Goal: Task Accomplishment & Management: Use online tool/utility

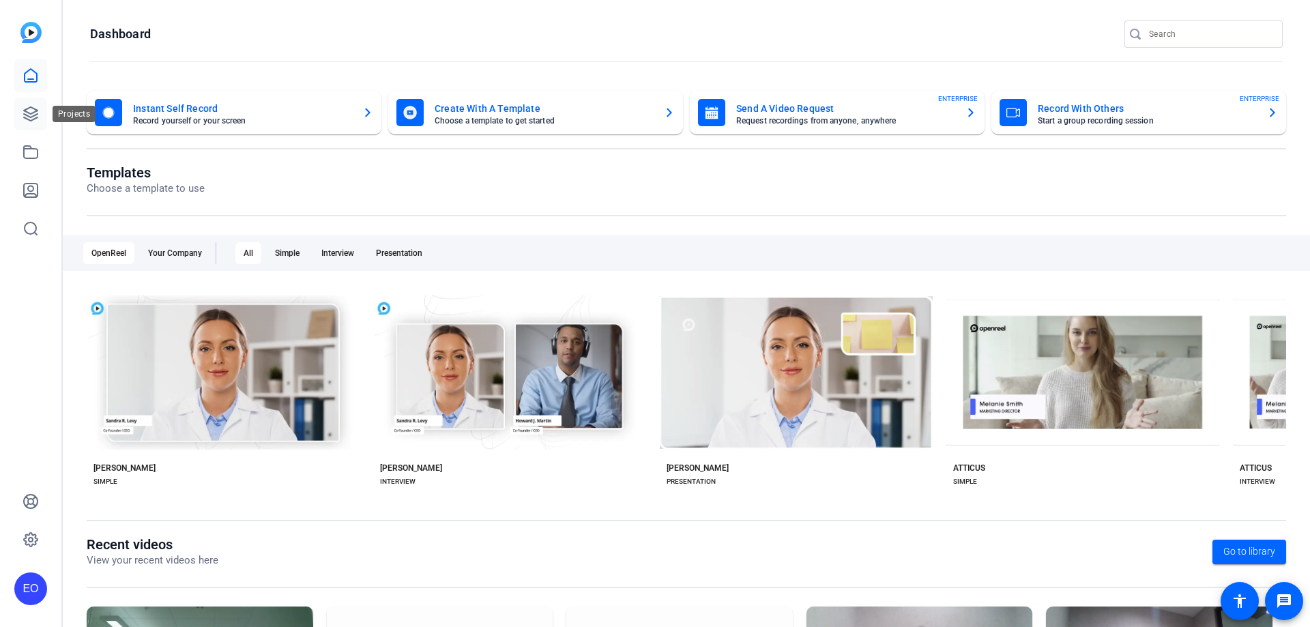
click at [29, 123] on link at bounding box center [30, 114] width 33 height 33
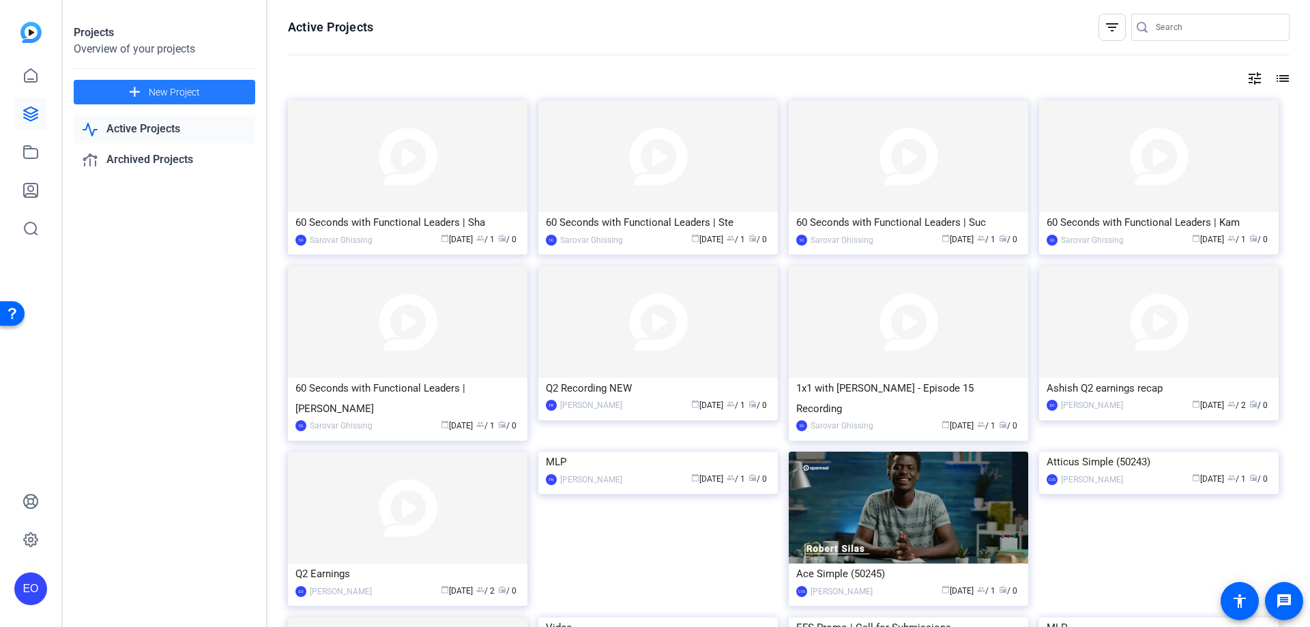
click at [154, 91] on span "New Project" at bounding box center [174, 92] width 51 height 14
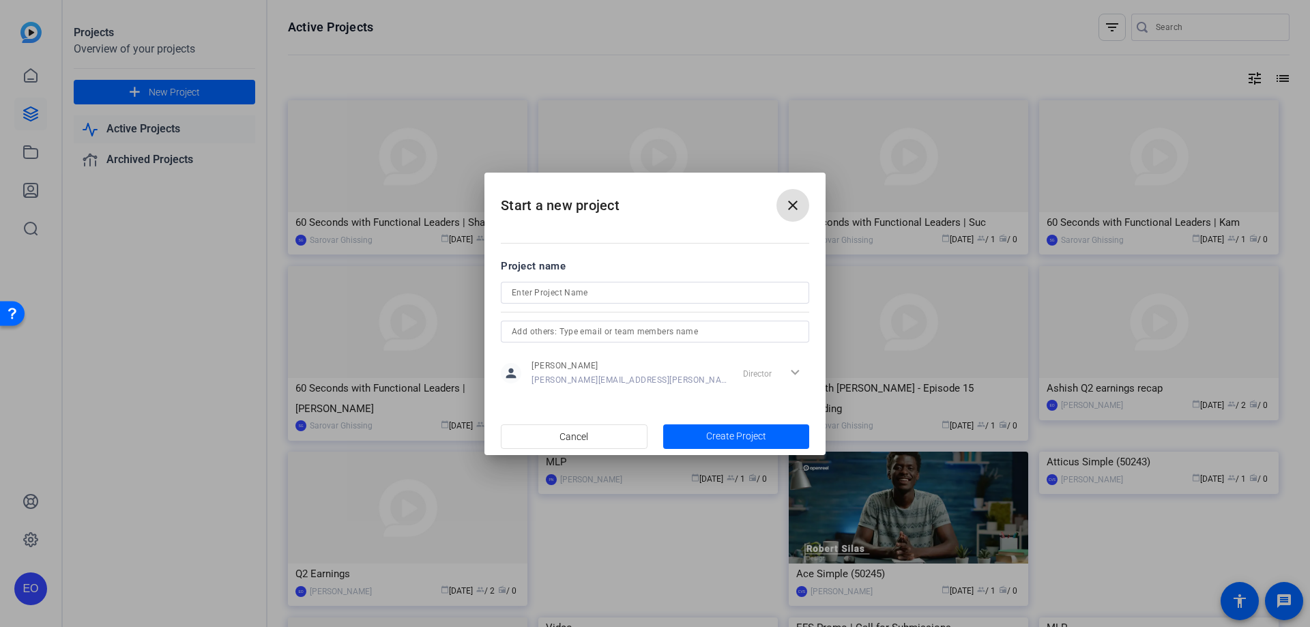
click at [648, 330] on input "text" at bounding box center [655, 331] width 287 height 16
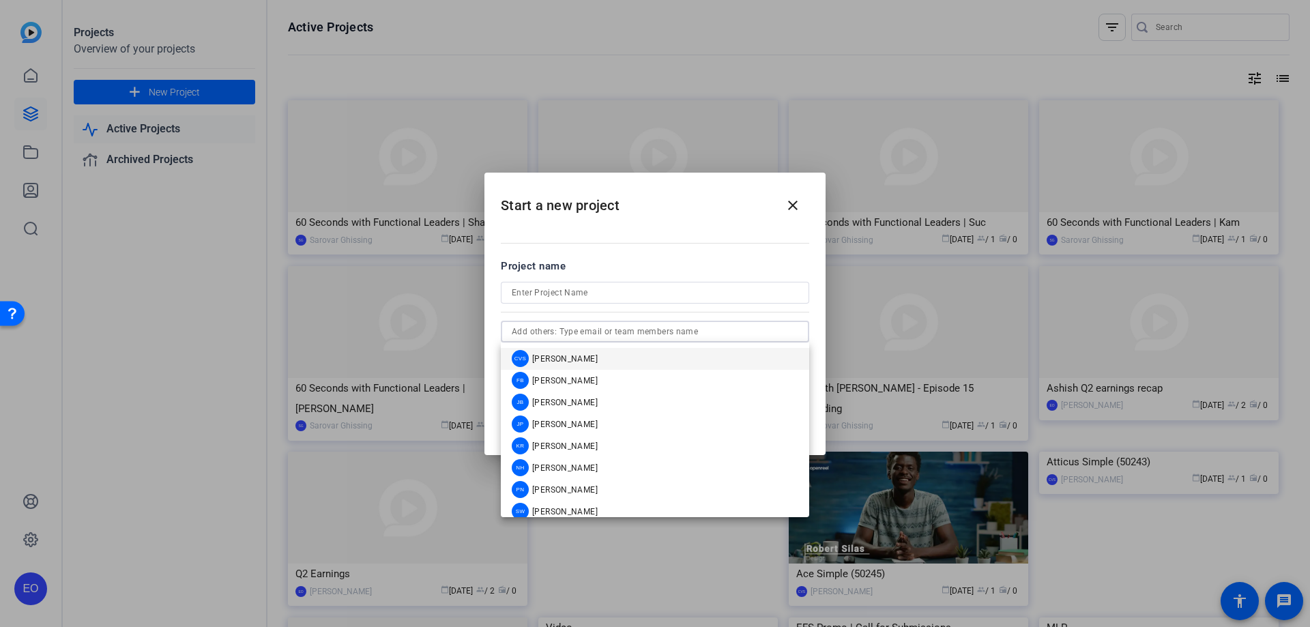
click at [568, 357] on span "[PERSON_NAME]" at bounding box center [565, 358] width 66 height 11
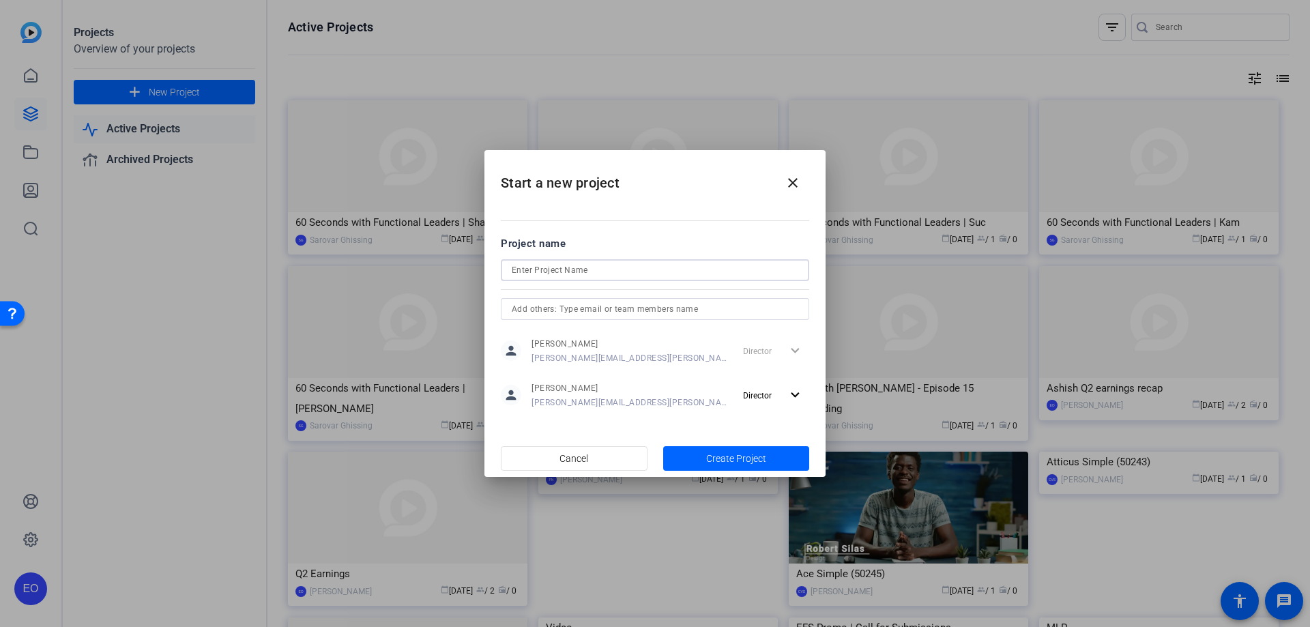
click at [560, 273] on input at bounding box center [655, 270] width 287 height 16
type input "A"
type input "GPTW reminder Amene 30 sec video"
click at [745, 450] on span "button" at bounding box center [736, 458] width 147 height 33
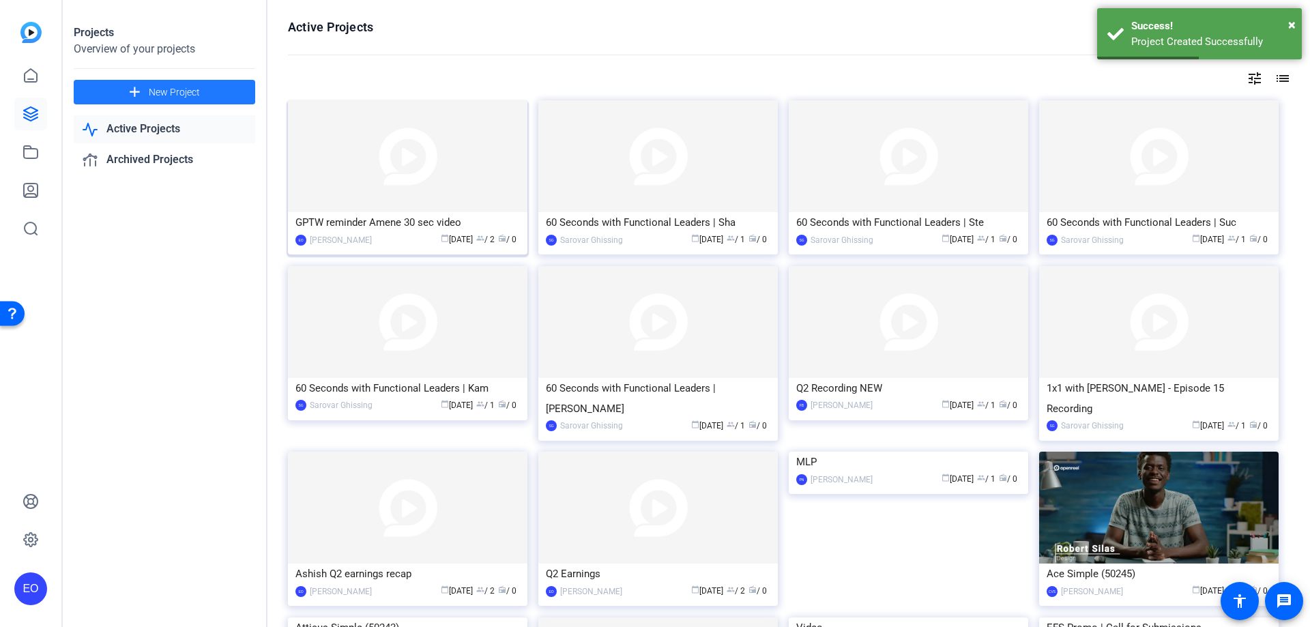
click at [353, 192] on img at bounding box center [408, 156] width 240 height 112
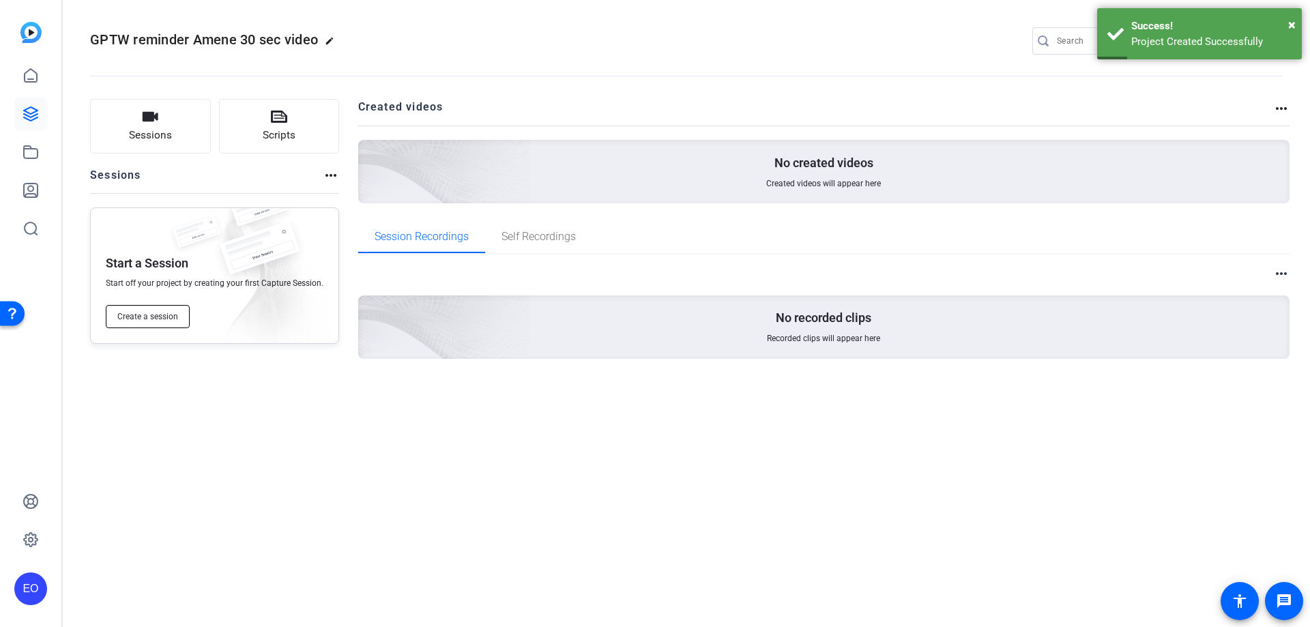
click at [166, 320] on span "Create a session" at bounding box center [147, 316] width 61 height 11
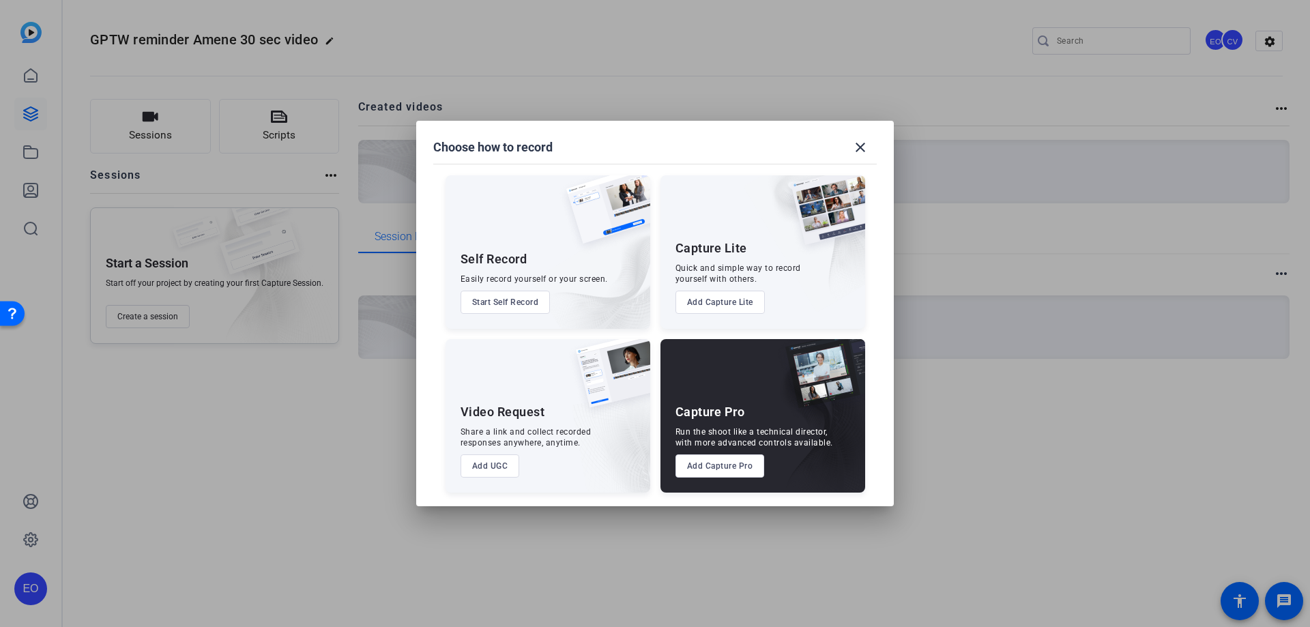
click at [499, 468] on button "Add UGC" at bounding box center [490, 465] width 59 height 23
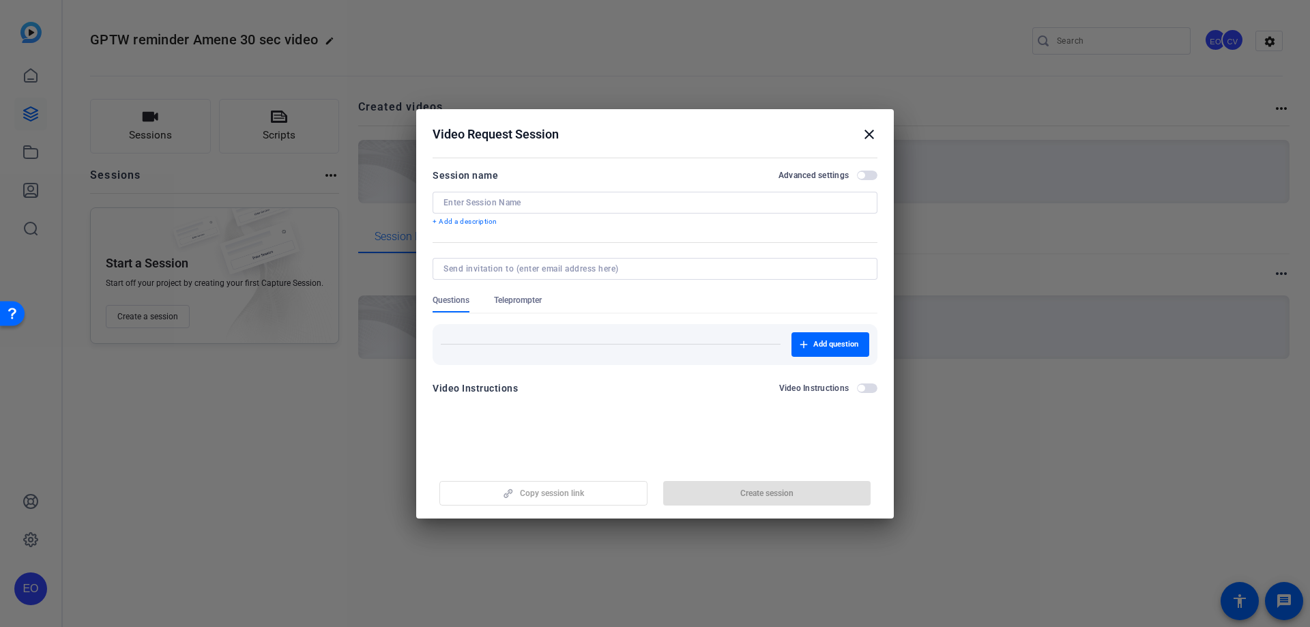
click at [534, 200] on input at bounding box center [655, 202] width 423 height 11
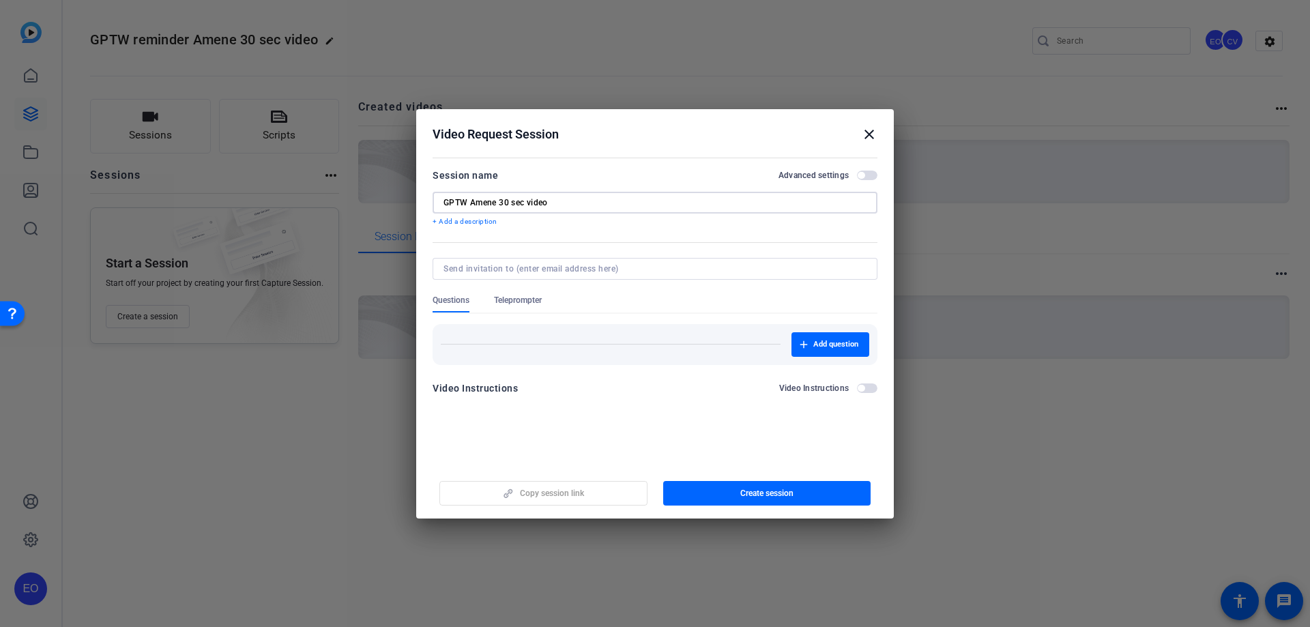
type input "GPTW Amene 30 sec video"
click at [577, 401] on div "Video Instructions Video Instructions" at bounding box center [655, 392] width 445 height 25
click at [557, 270] on input at bounding box center [653, 268] width 418 height 11
click at [539, 429] on openreel-new-create-edit-ugc-session "Video Request Session close Session name Advanced settings GPTW Amene 30 sec vi…" at bounding box center [655, 313] width 478 height 409
click at [802, 494] on span "button" at bounding box center [767, 493] width 208 height 33
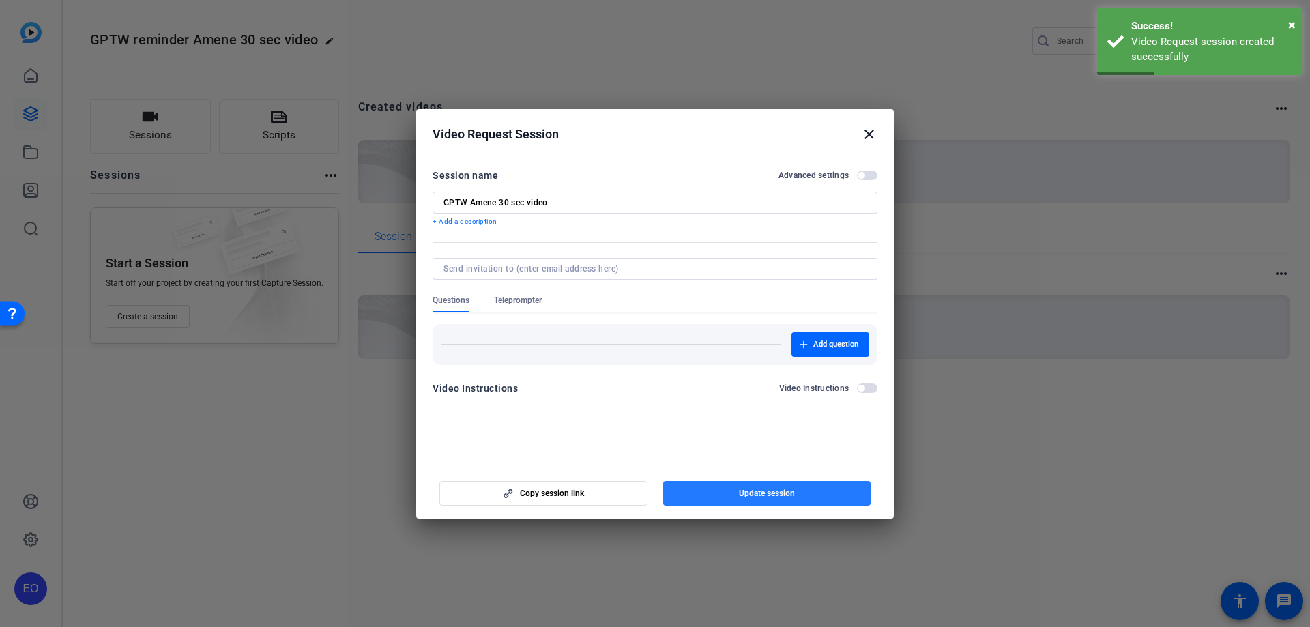
click at [768, 490] on span "Update session" at bounding box center [767, 493] width 56 height 11
click at [763, 489] on span "Update session" at bounding box center [767, 493] width 56 height 11
click at [763, 489] on div "Copy session link Update session" at bounding box center [655, 488] width 445 height 35
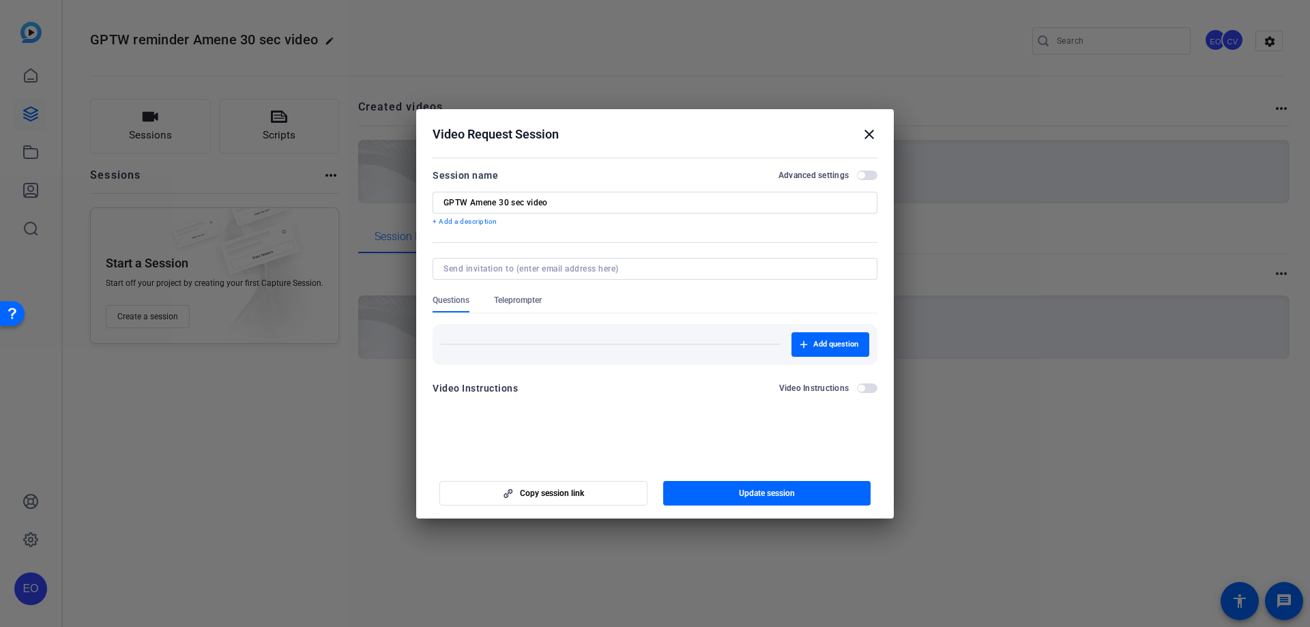
click at [609, 418] on mat-dialog-content "Session name Advanced settings GPTW Amene 30 sec video + Add a description Ques…" at bounding box center [655, 287] width 478 height 266
click at [862, 176] on span "button" at bounding box center [861, 175] width 7 height 7
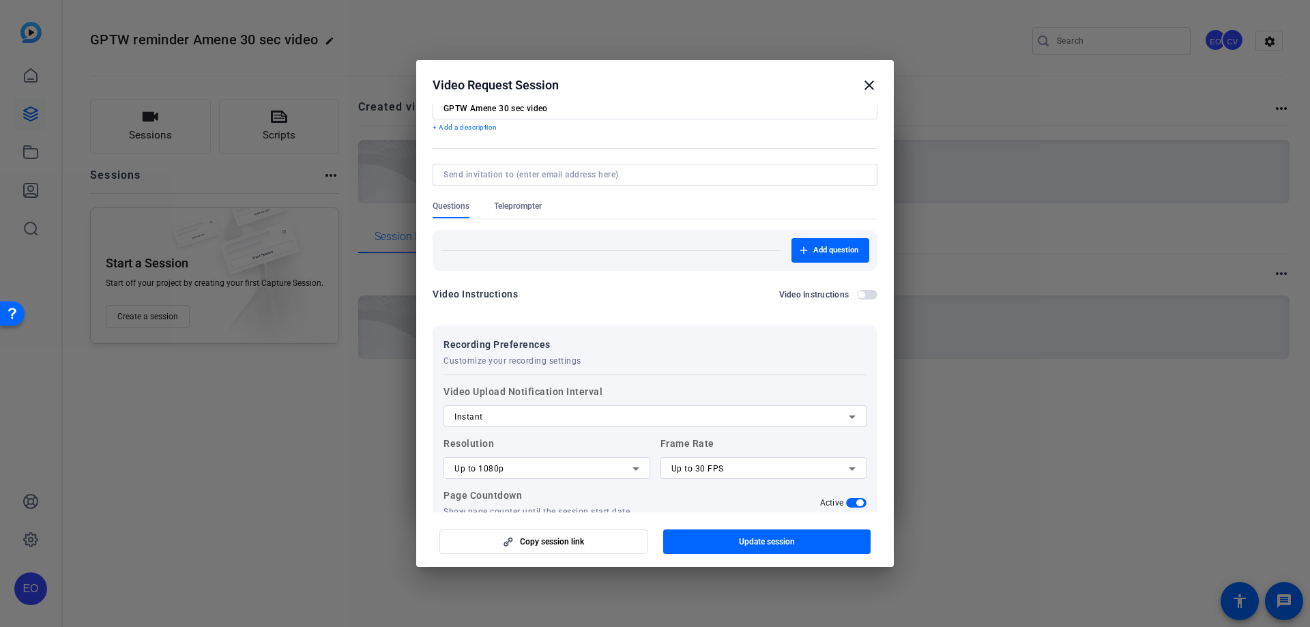
scroll to position [136, 0]
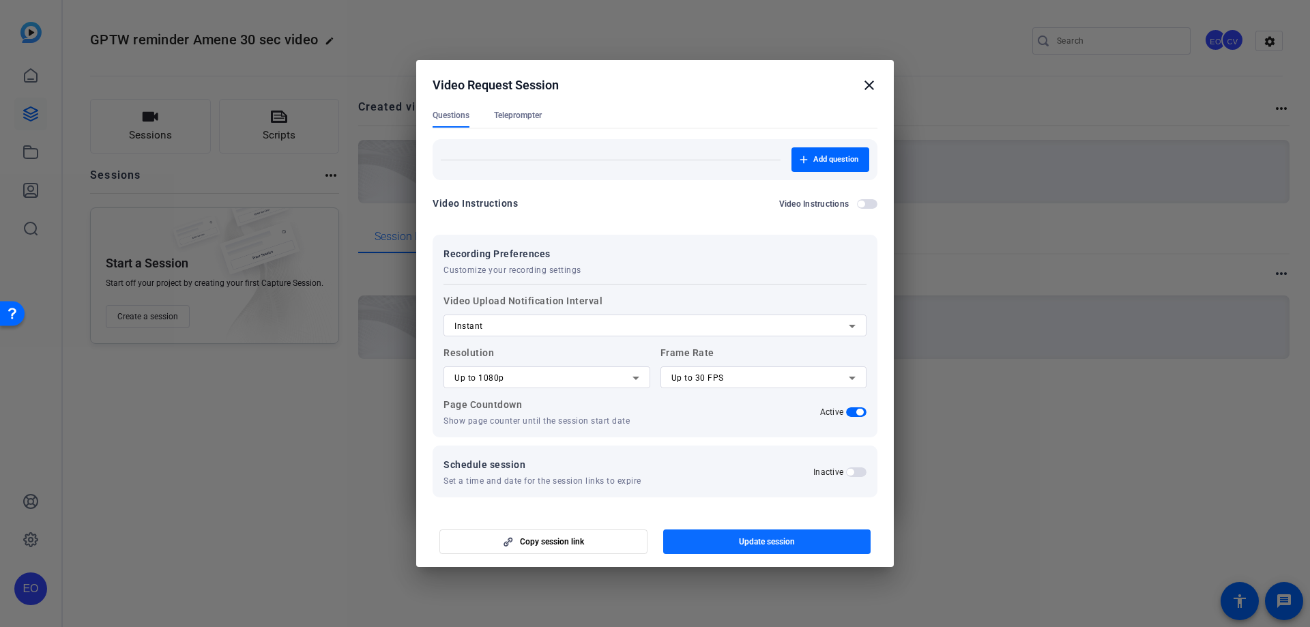
click at [714, 534] on span "button" at bounding box center [767, 541] width 208 height 33
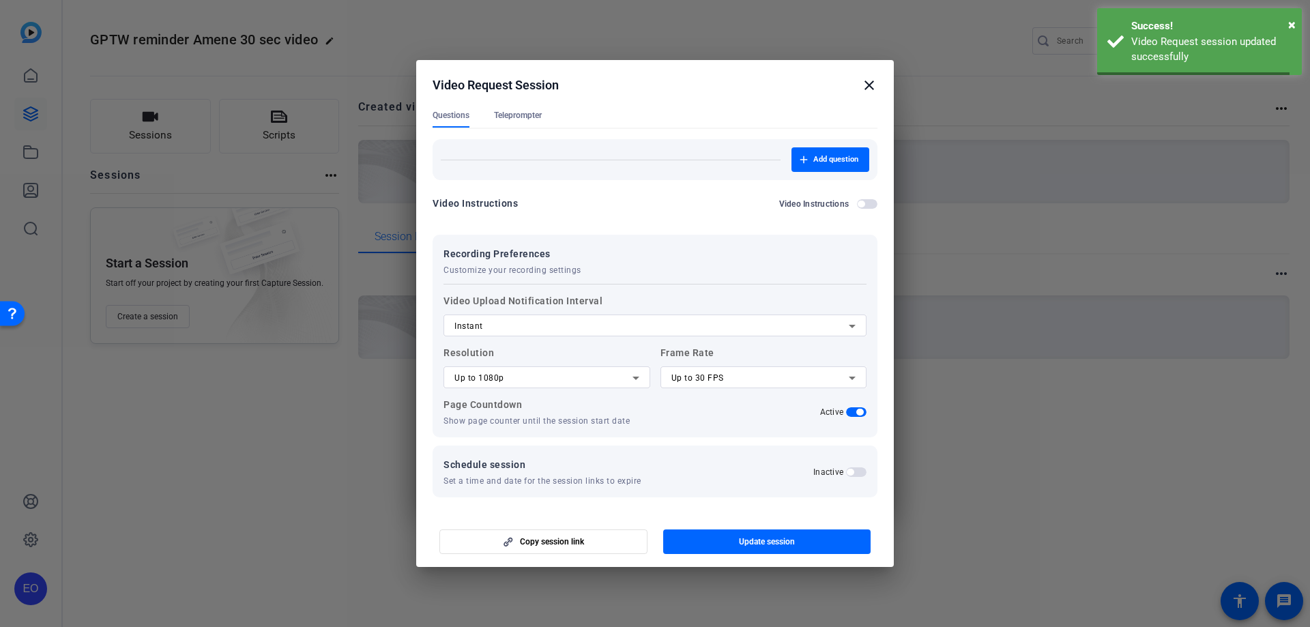
scroll to position [0, 0]
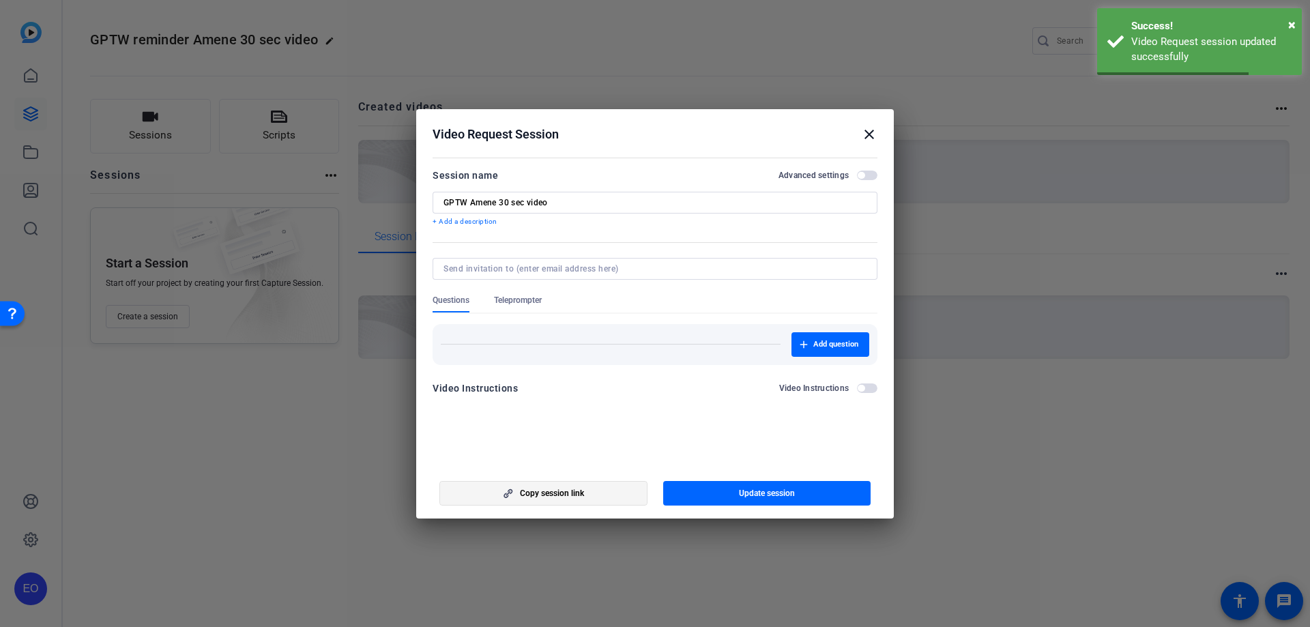
click at [557, 493] on span "Copy session link" at bounding box center [552, 493] width 64 height 11
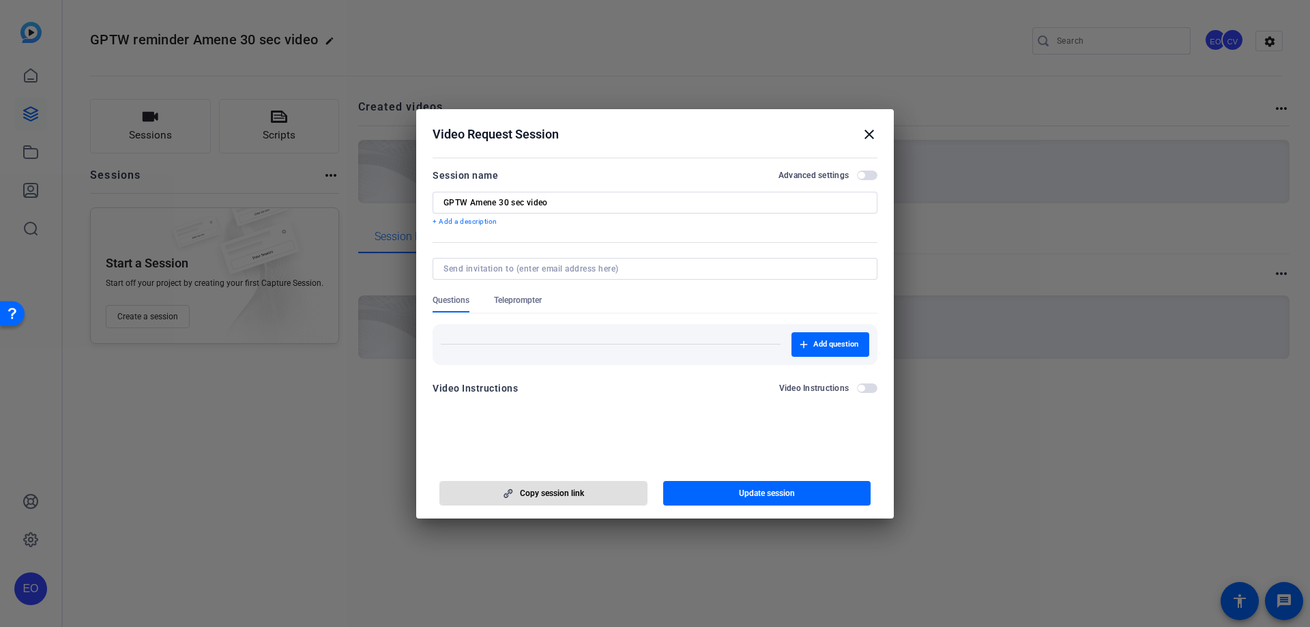
click at [869, 132] on mat-icon "close" at bounding box center [869, 134] width 16 height 16
